Goal: Information Seeking & Learning: Check status

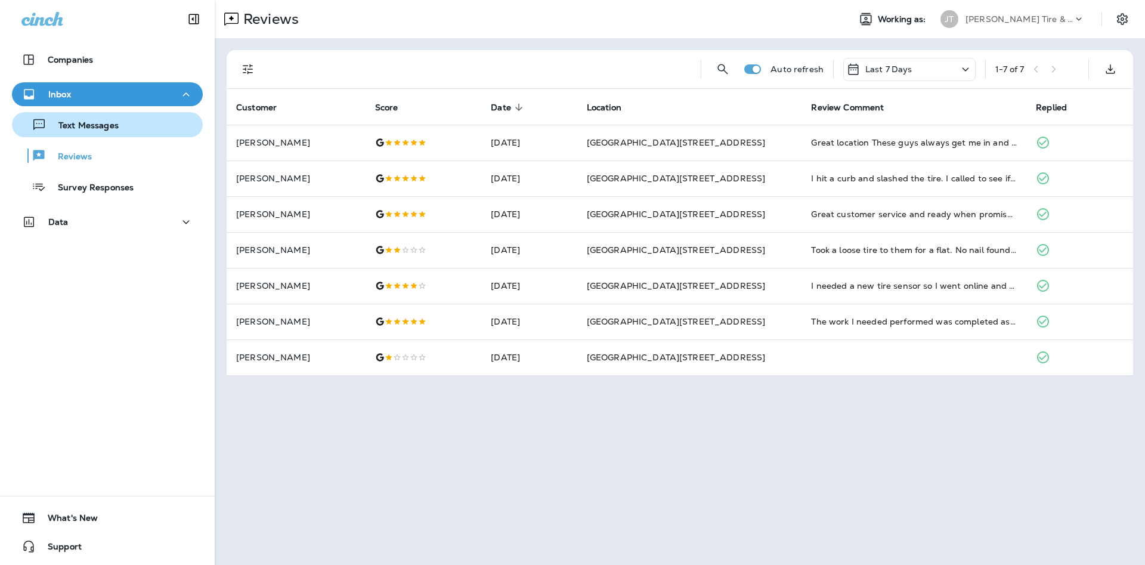
click at [174, 122] on div "Text Messages" at bounding box center [107, 125] width 181 height 18
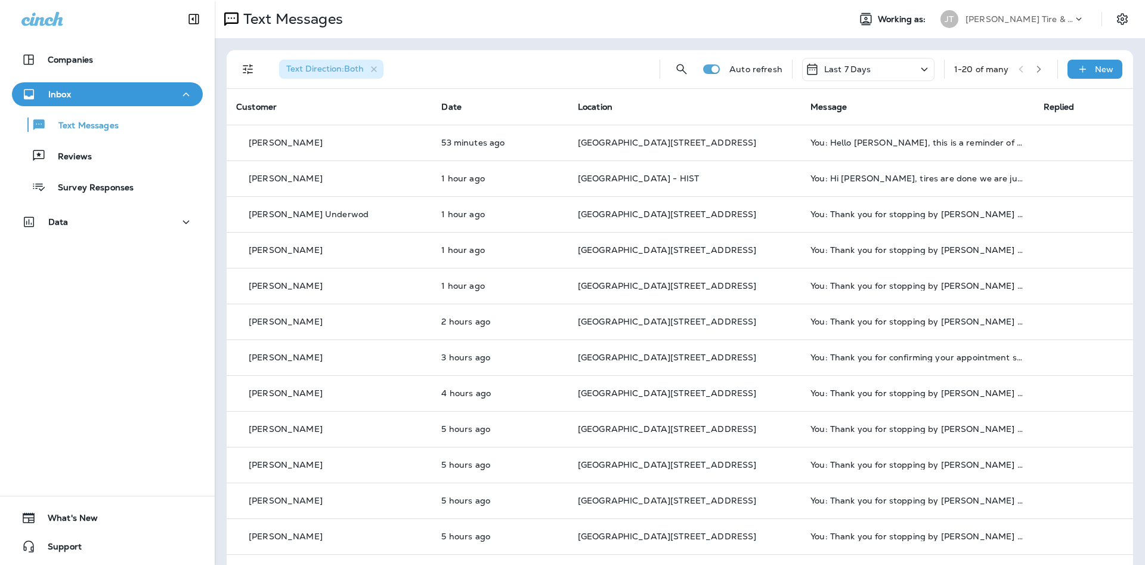
click at [117, 141] on div "Text Messages Reviews Survey Responses" at bounding box center [107, 152] width 191 height 93
click at [125, 153] on div "Reviews" at bounding box center [107, 156] width 181 height 18
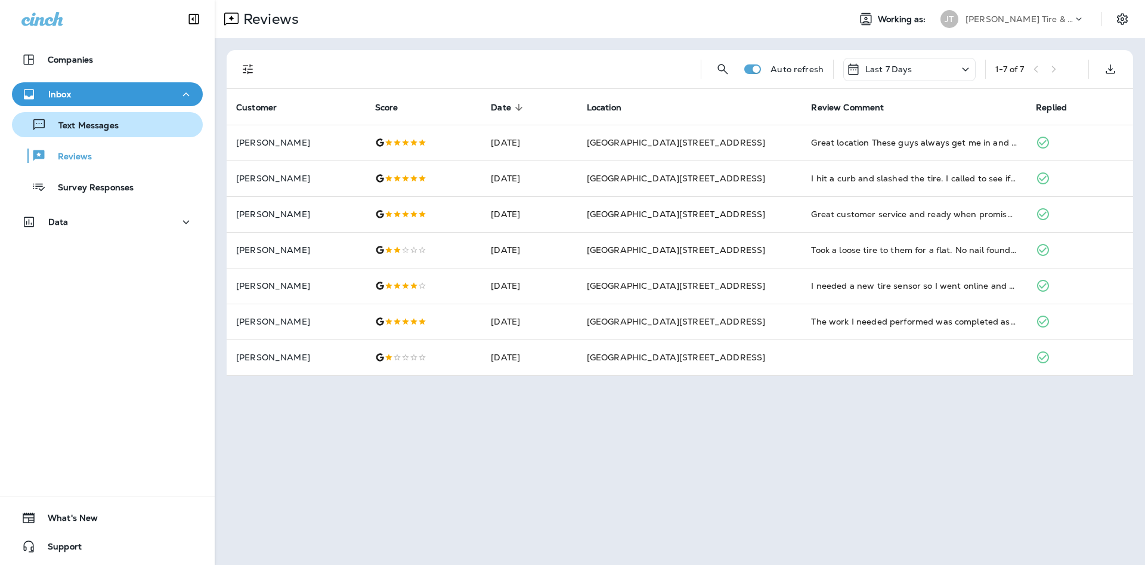
click at [152, 126] on div "Text Messages" at bounding box center [107, 125] width 181 height 18
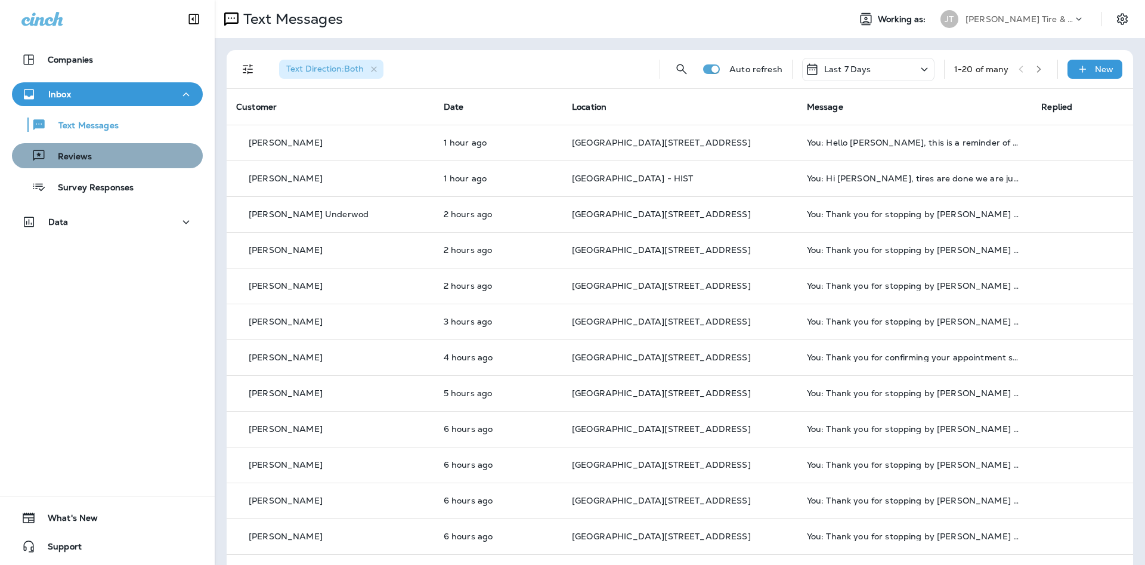
click at [106, 152] on div "Reviews" at bounding box center [107, 156] width 181 height 18
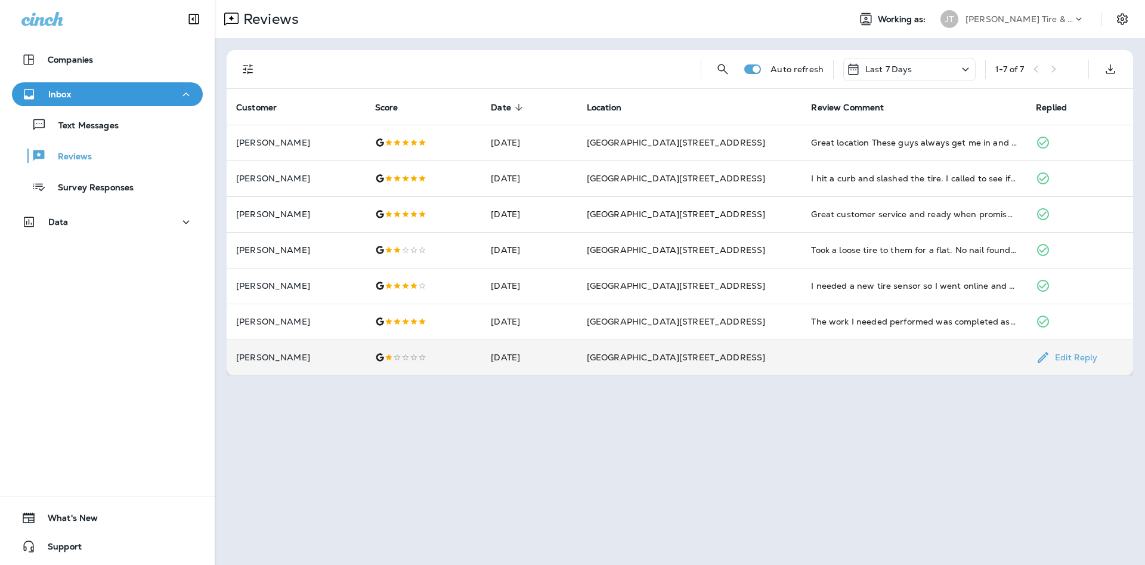
click at [817, 354] on td at bounding box center [914, 357] width 225 height 36
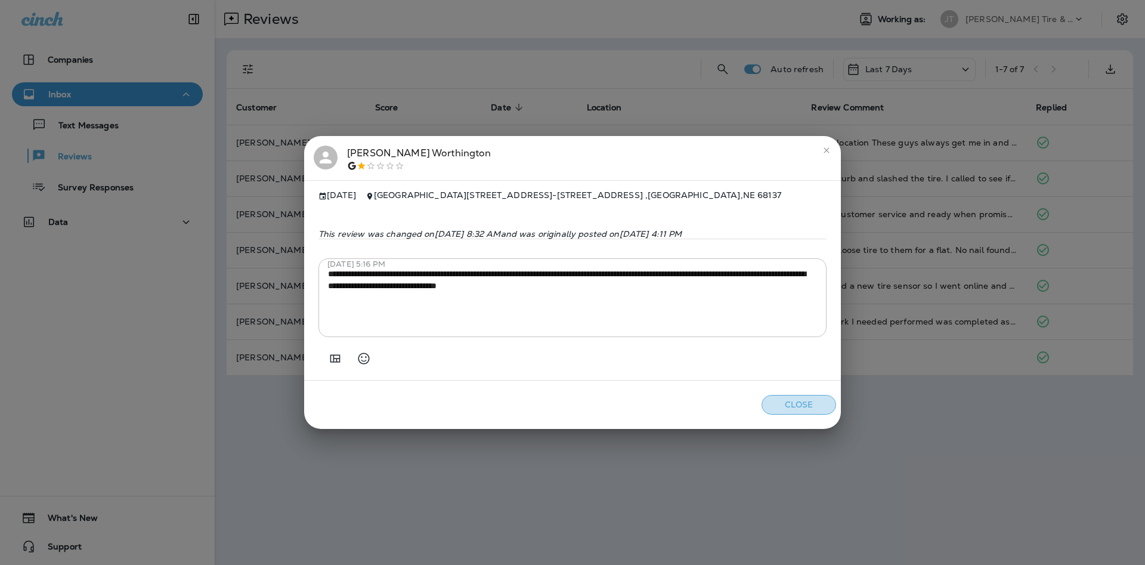
click at [810, 411] on button "Close" at bounding box center [799, 405] width 75 height 20
